Goal: Information Seeking & Learning: Learn about a topic

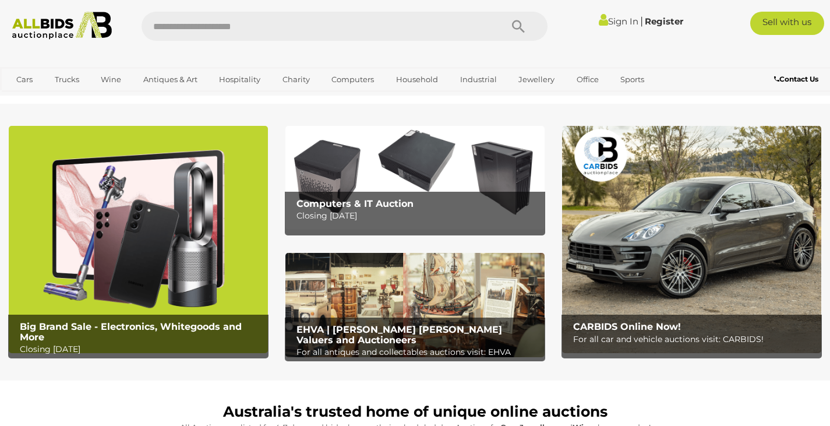
click at [192, 229] on img at bounding box center [138, 239] width 259 height 227
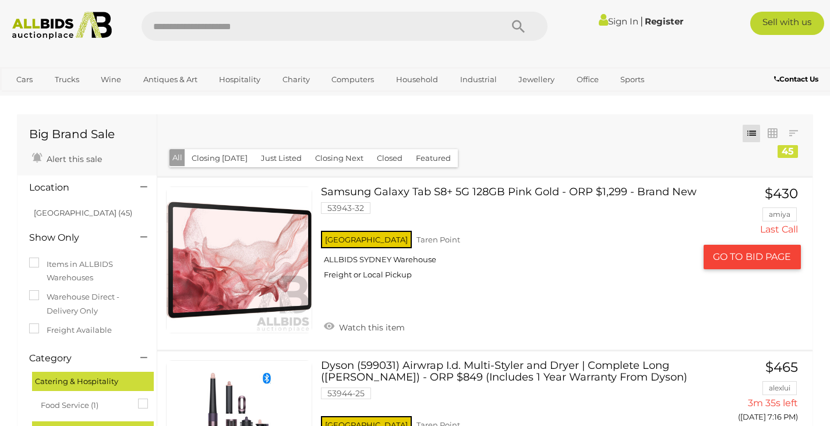
drag, startPoint x: 155, startPoint y: 285, endPoint x: 153, endPoint y: 318, distance: 32.7
click at [153, 318] on div "Samsung Galaxy Tab S8+ 5G 128GB Pink Gold - ORP $1,299 - Brand New 53943-32 NSW…" at bounding box center [485, 264] width 673 height 172
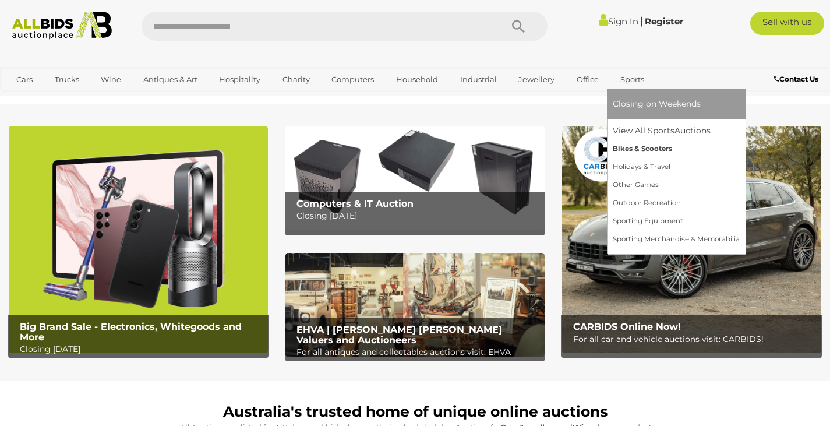
click at [632, 148] on link "Bikes & Scooters" at bounding box center [676, 149] width 127 height 18
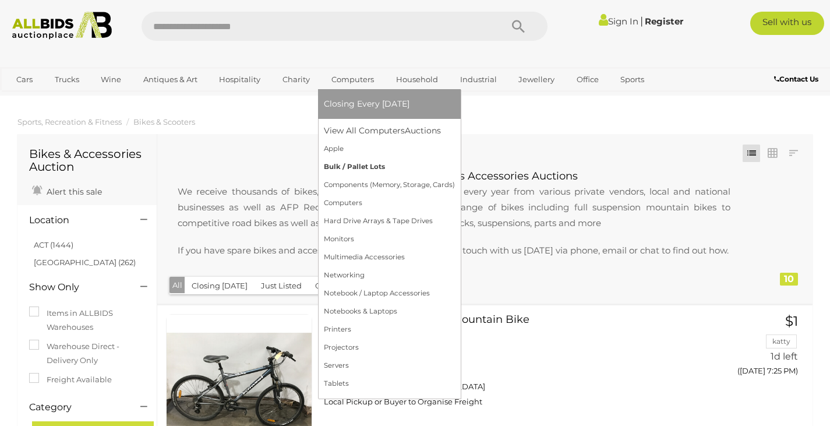
click at [356, 164] on link "Bulk / Pallet Lots" at bounding box center [389, 167] width 131 height 18
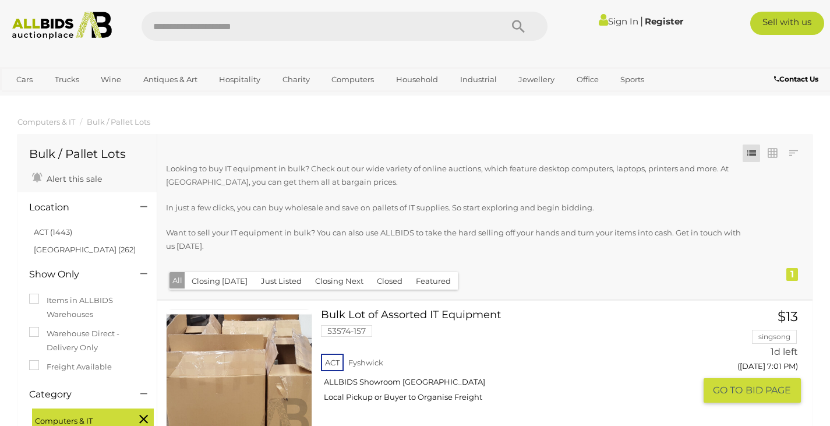
click at [240, 365] on link at bounding box center [239, 382] width 146 height 146
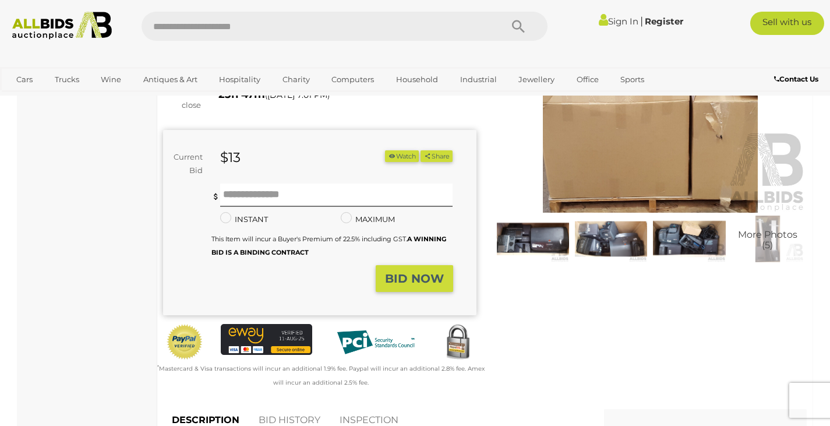
scroll to position [104, 0]
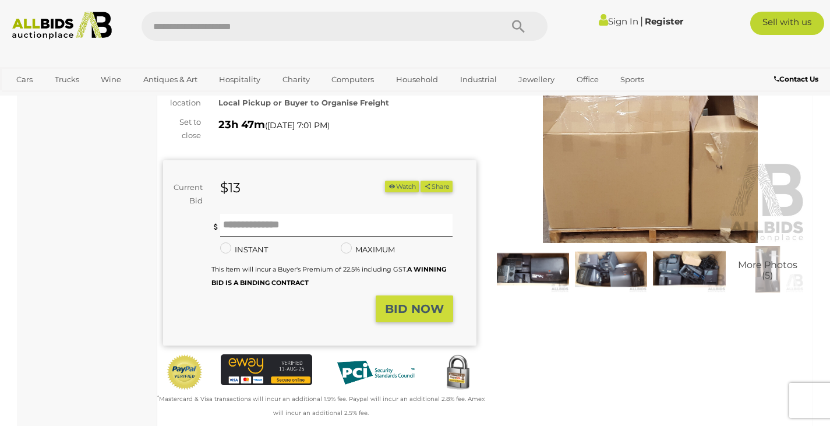
click at [639, 175] on img at bounding box center [650, 141] width 313 height 201
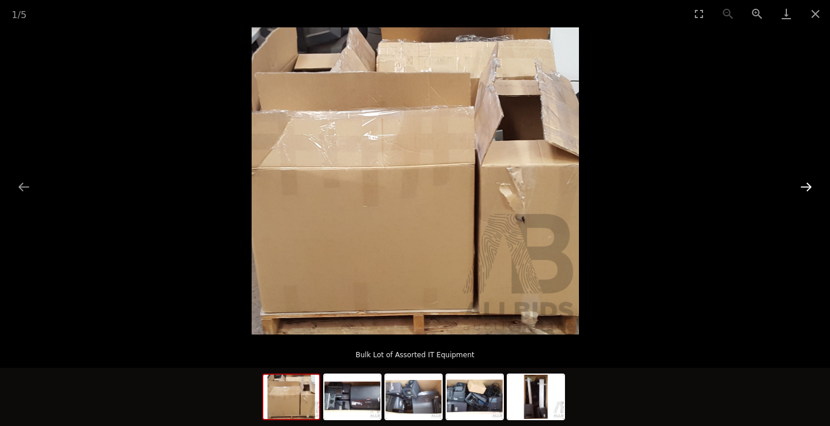
click at [807, 181] on button "Next slide" at bounding box center [806, 186] width 24 height 23
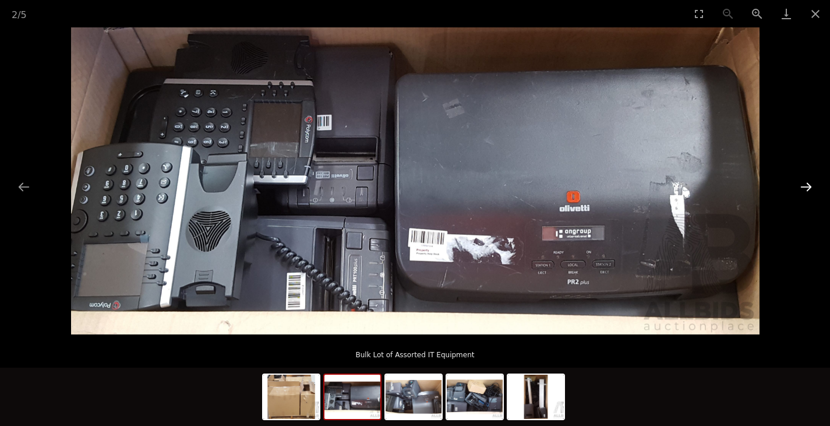
click at [807, 181] on button "Next slide" at bounding box center [806, 186] width 24 height 23
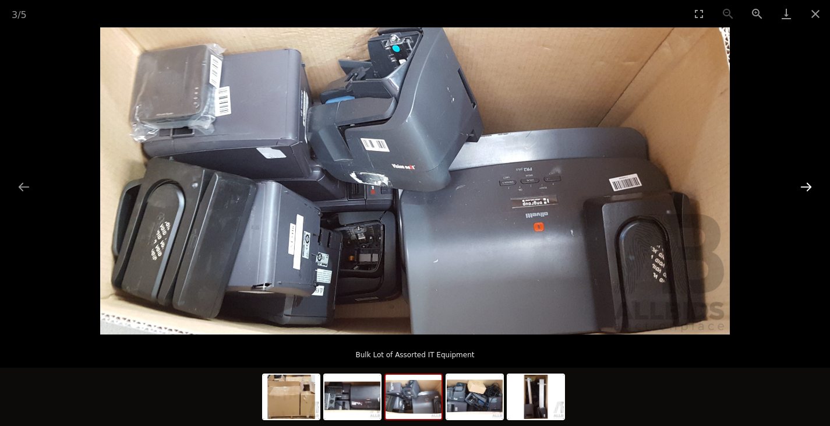
click at [807, 181] on button "Next slide" at bounding box center [806, 186] width 24 height 23
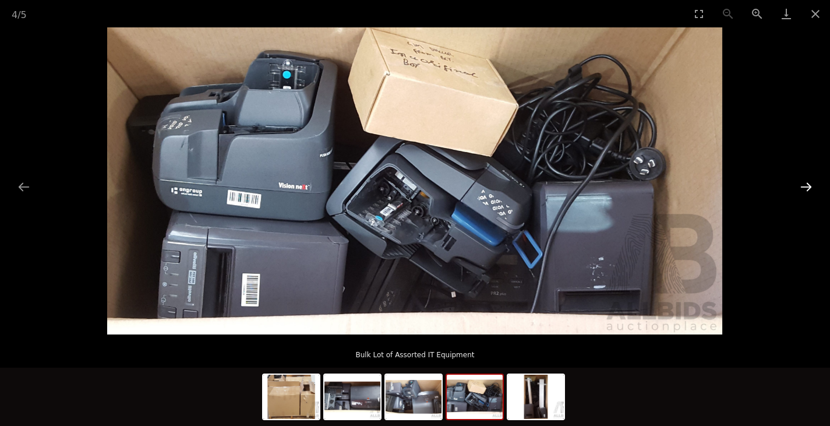
click at [807, 181] on button "Next slide" at bounding box center [806, 186] width 24 height 23
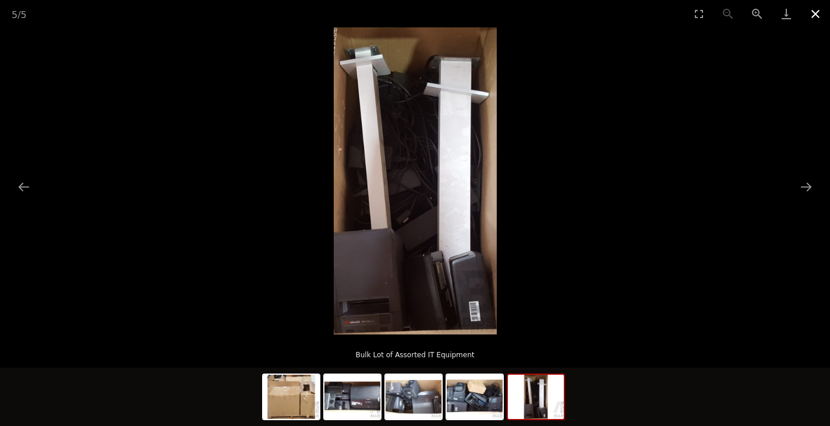
click at [815, 11] on button "Close gallery" at bounding box center [815, 13] width 29 height 27
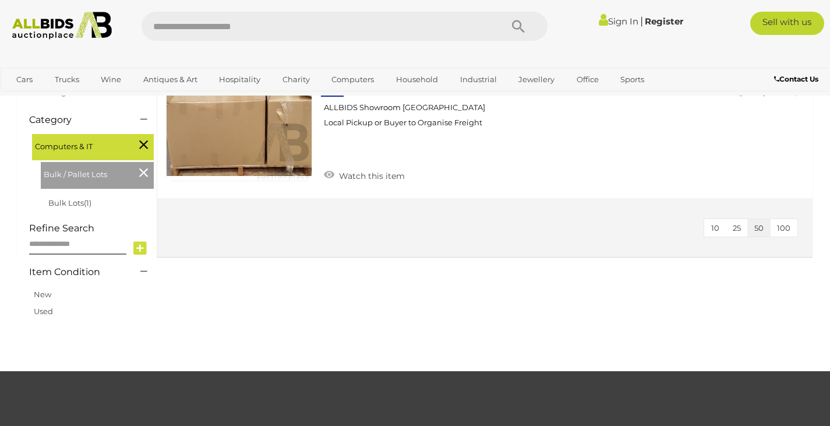
scroll to position [239, 0]
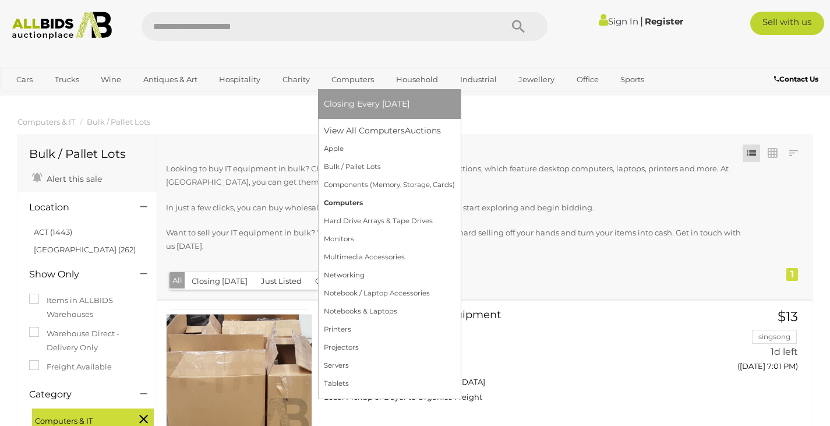
click at [348, 200] on link "Computers" at bounding box center [389, 203] width 131 height 18
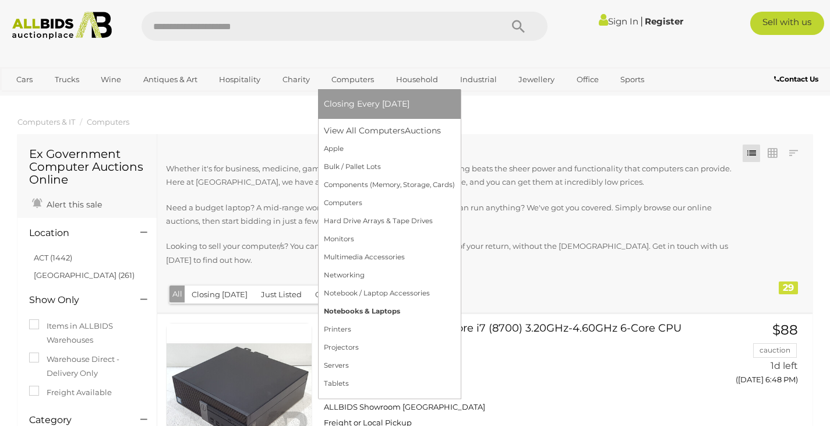
click at [356, 311] on link "Notebooks & Laptops" at bounding box center [389, 311] width 131 height 18
